Goal: Task Accomplishment & Management: Manage account settings

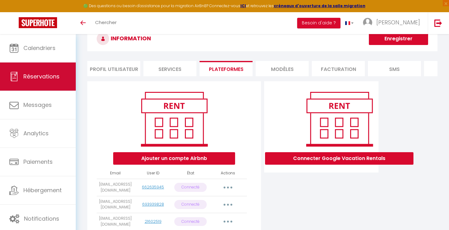
scroll to position [53, 0]
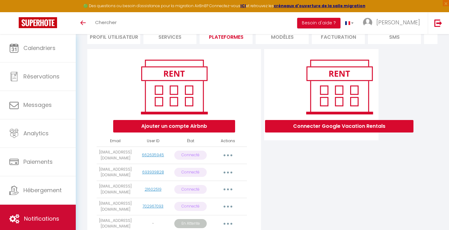
click at [35, 209] on link "Notifications" at bounding box center [38, 218] width 76 height 28
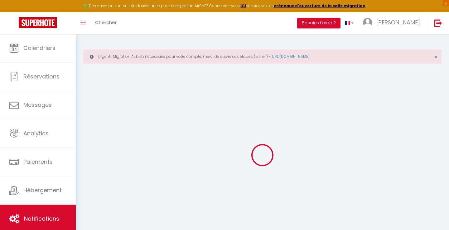
select select
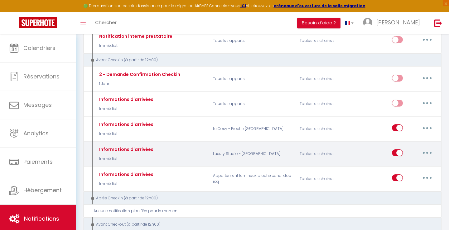
scroll to position [146, 0]
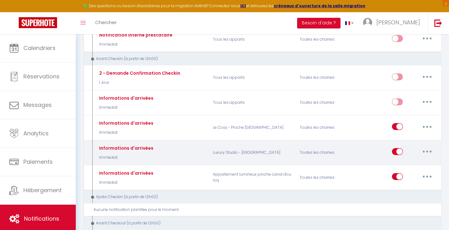
click at [430, 152] on button "button" at bounding box center [427, 151] width 17 height 10
click at [420, 169] on link "Editer" at bounding box center [411, 165] width 46 height 11
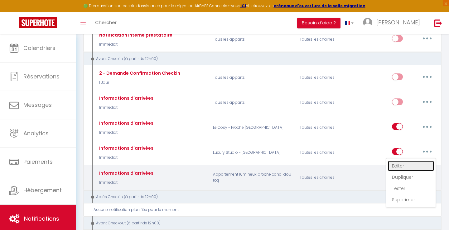
type input "Informations d'arrivées"
select select "Immédiat"
select select "if_booking_is_paid"
checkbox input "true"
checkbox input "false"
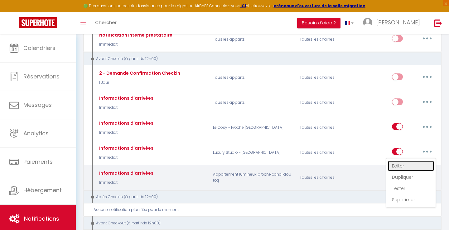
checkbox input "false"
radio input "true"
type input "Informations d'arrivées : Luxury Studio"
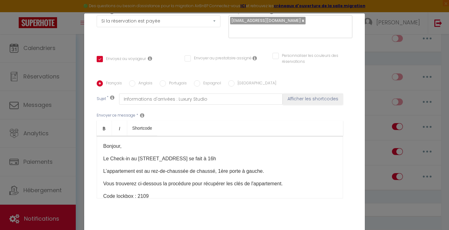
scroll to position [119, 0]
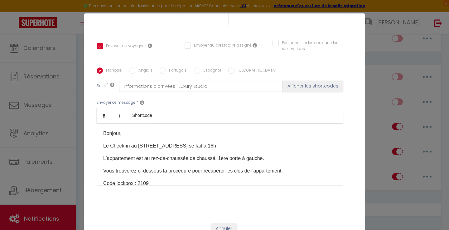
click at [153, 179] on p "Code lockbox : 2109" at bounding box center [219, 182] width 233 height 7
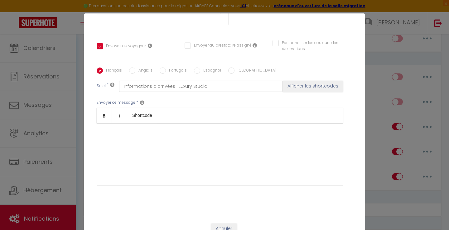
scroll to position [27, 0]
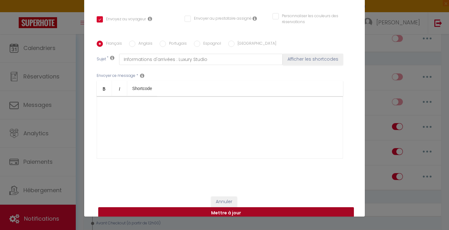
click at [245, 207] on button "Mettre à jour" at bounding box center [226, 213] width 256 height 12
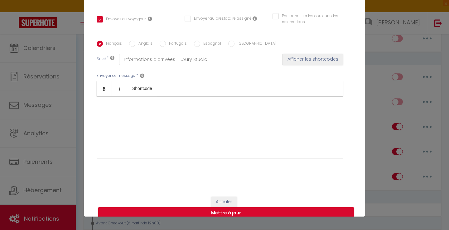
checkbox input "true"
checkbox input "false"
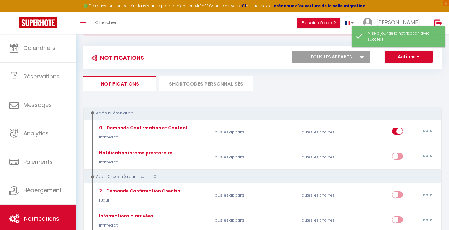
scroll to position [0, 0]
